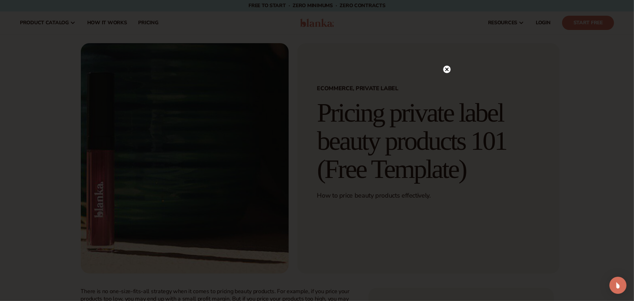
click at [447, 69] on icon at bounding box center [447, 69] width 4 height 4
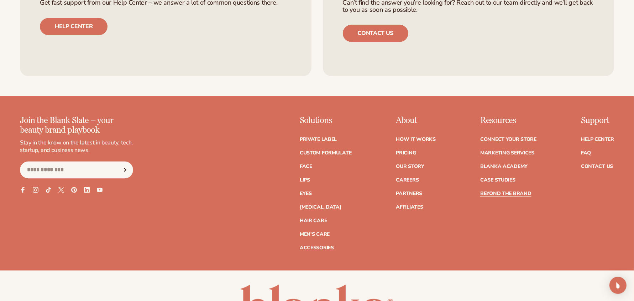
scroll to position [1268, 0]
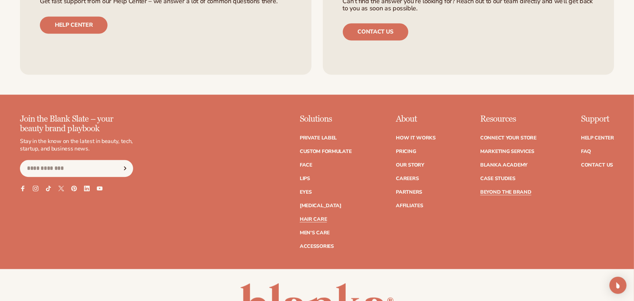
click at [306, 218] on link "Hair Care" at bounding box center [313, 219] width 27 height 5
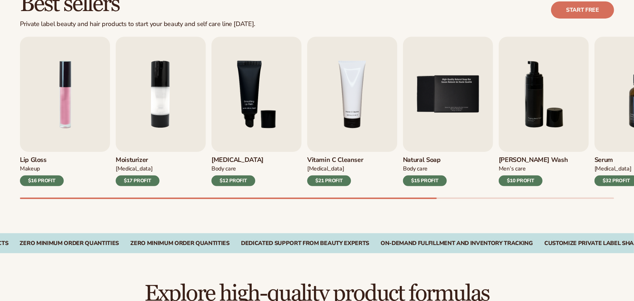
scroll to position [234, 0]
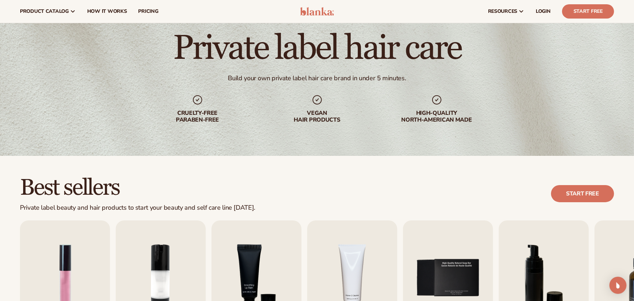
scroll to position [0, 0]
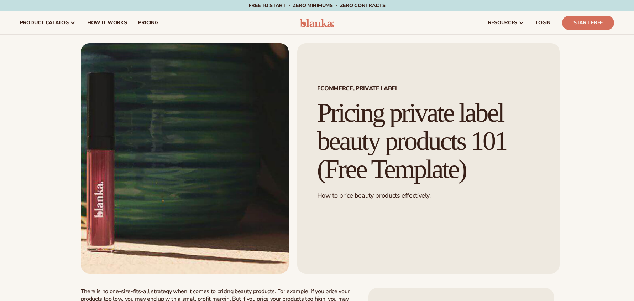
scroll to position [1268, 0]
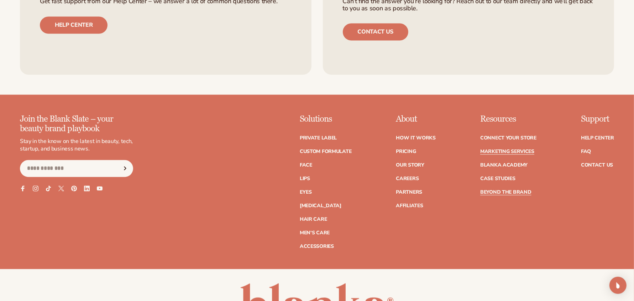
click at [503, 152] on link "Marketing services" at bounding box center [508, 151] width 54 height 5
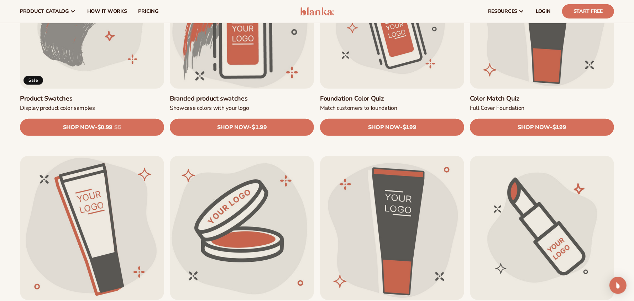
scroll to position [510, 0]
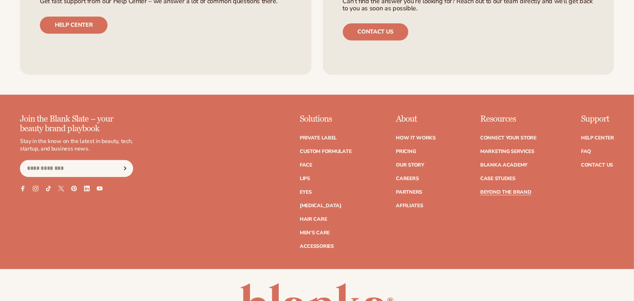
scroll to position [1268, 0]
click at [323, 249] on link "Accessories" at bounding box center [317, 246] width 34 height 5
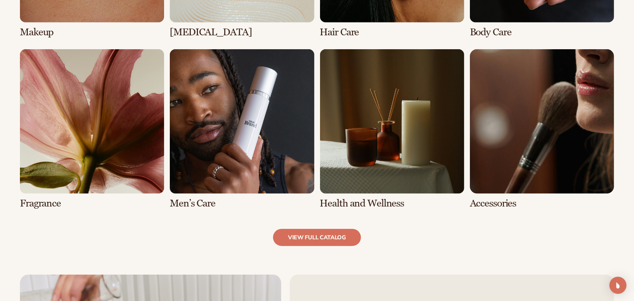
scroll to position [659, 0]
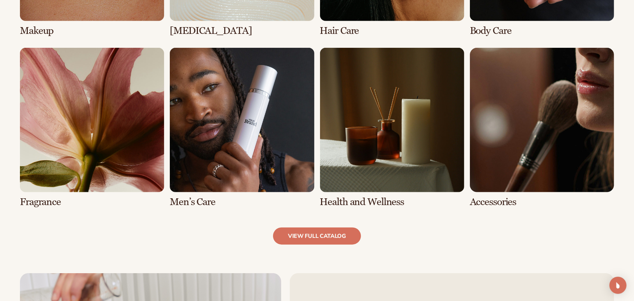
drag, startPoint x: 638, startPoint y: 33, endPoint x: 634, endPoint y: 124, distance: 90.9
click at [486, 199] on link "8 / 8" at bounding box center [542, 128] width 144 height 160
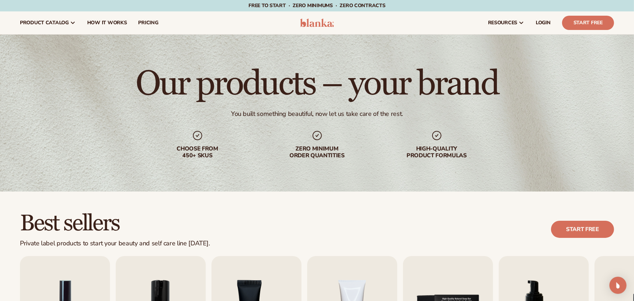
drag, startPoint x: 636, startPoint y: 31, endPoint x: 641, endPoint y: 26, distance: 7.3
click at [634, 26] on html "Skip to content Free to start · ZERO minimums · ZERO contracts · Free to start …" at bounding box center [317, 150] width 634 height 301
click at [144, 20] on span "pricing" at bounding box center [148, 23] width 20 height 6
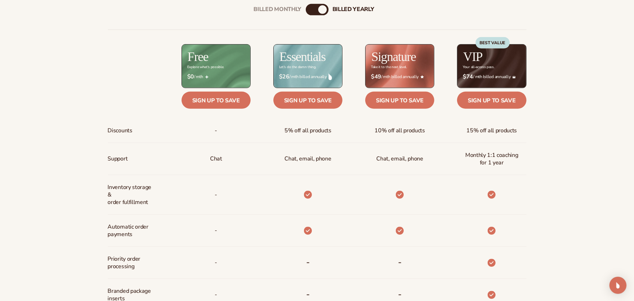
scroll to position [316, 0]
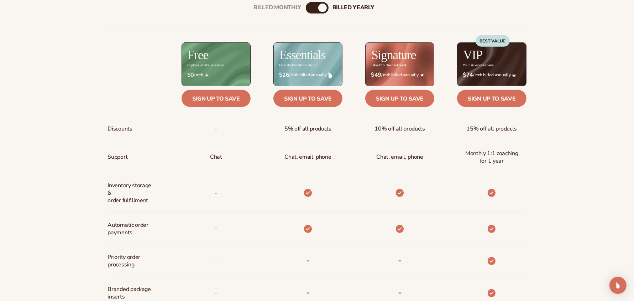
drag, startPoint x: 637, startPoint y: 33, endPoint x: 629, endPoint y: 86, distance: 53.0
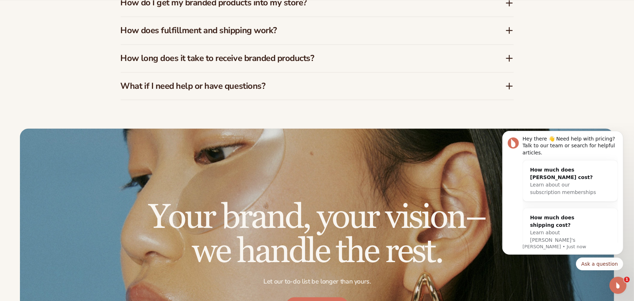
scroll to position [1263, 0]
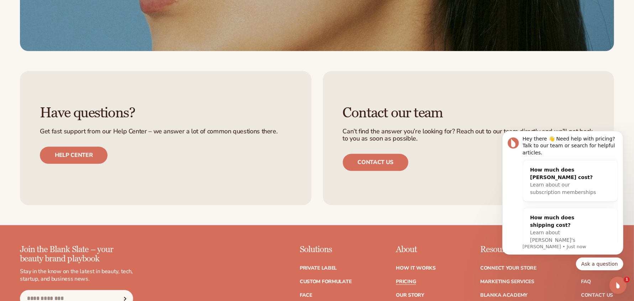
drag, startPoint x: 637, startPoint y: 71, endPoint x: 105, endPoint y: 149, distance: 537.2
